Goal: Obtain resource: Download file/media

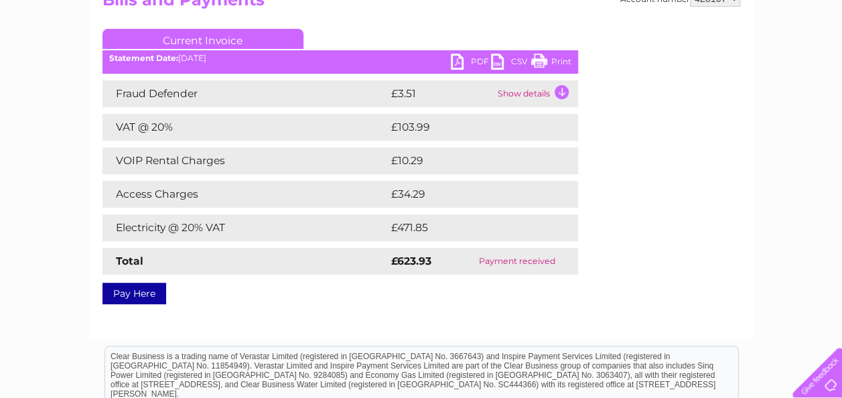
scroll to position [165, 0]
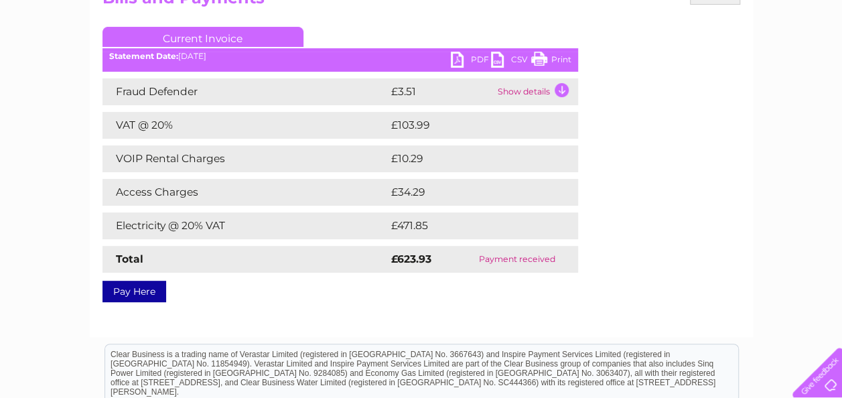
click at [467, 58] on link "PDF" at bounding box center [471, 61] width 40 height 19
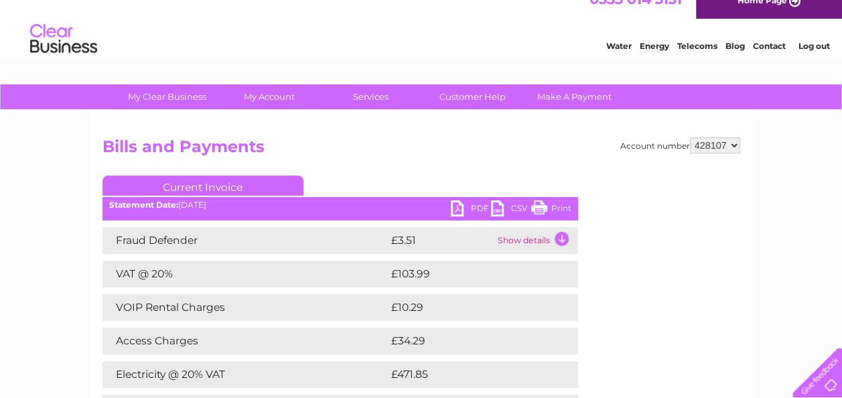
scroll to position [0, 0]
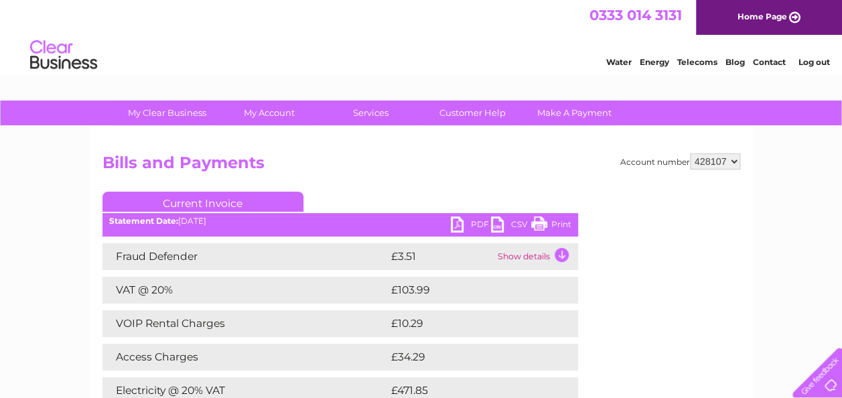
click at [735, 159] on select "428107 428134" at bounding box center [715, 161] width 50 height 16
select select "428134"
click at [690, 153] on select "428107 428134" at bounding box center [715, 161] width 50 height 16
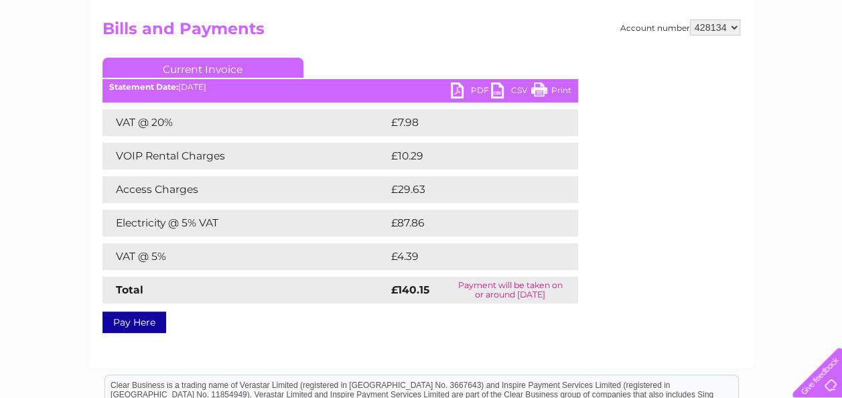
scroll to position [135, 0]
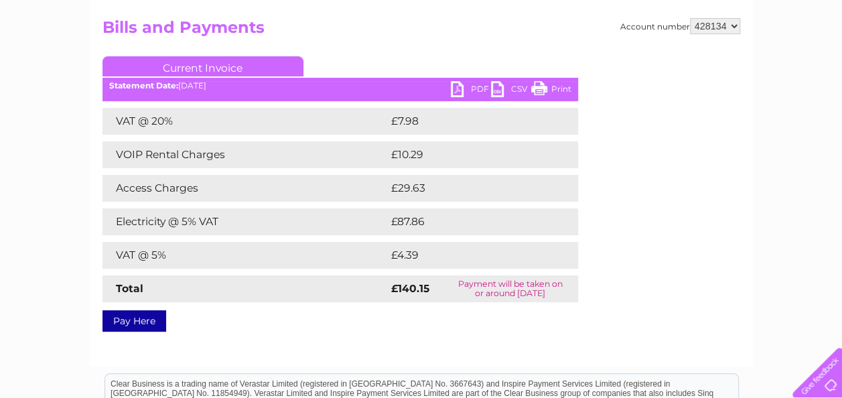
click at [466, 88] on link "PDF" at bounding box center [471, 90] width 40 height 19
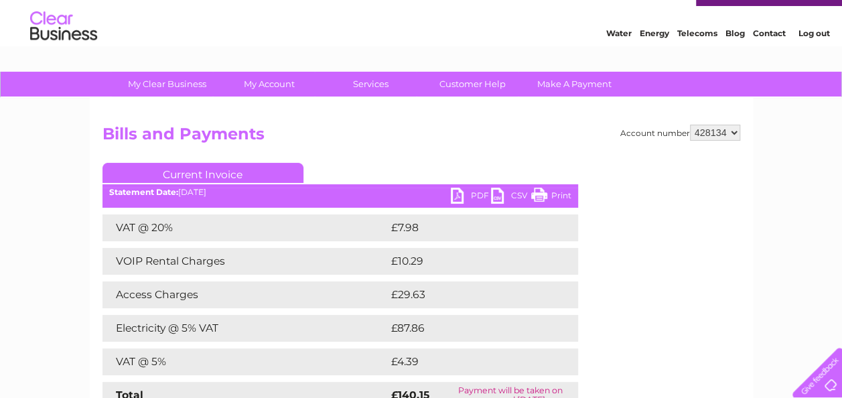
scroll to position [14, 0]
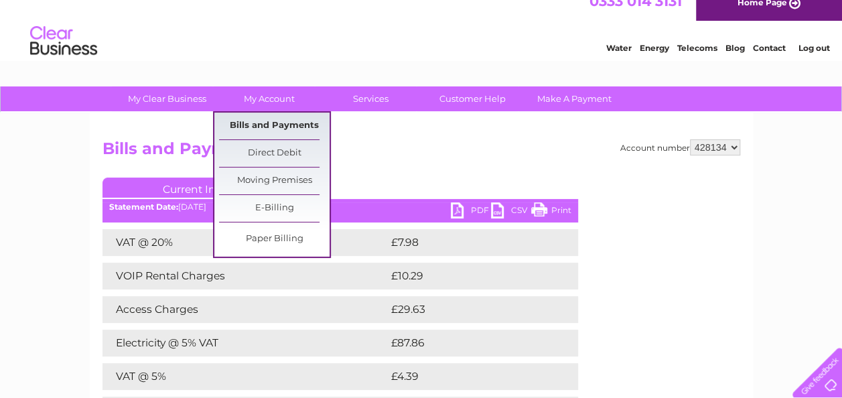
click at [271, 126] on link "Bills and Payments" at bounding box center [274, 126] width 111 height 27
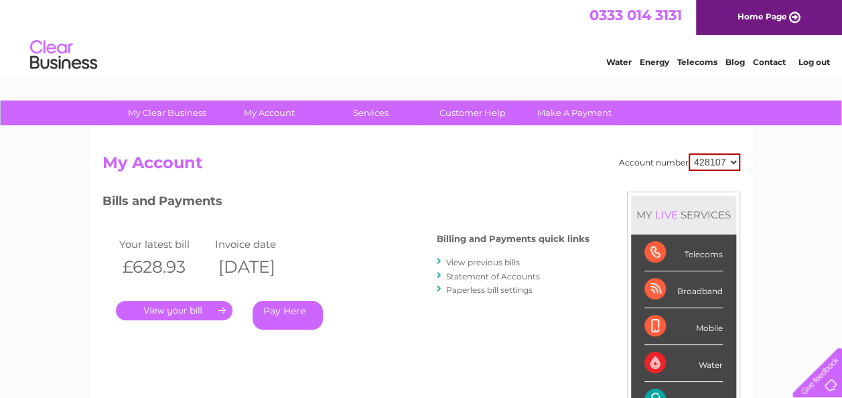
click at [481, 261] on link "View previous bills" at bounding box center [483, 262] width 74 height 10
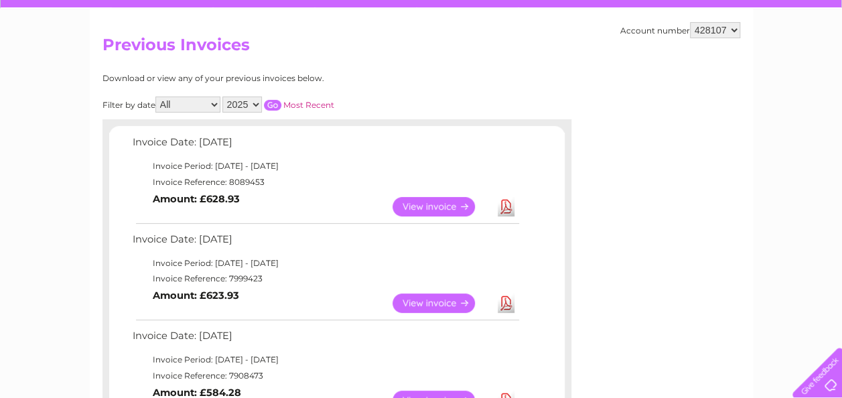
scroll to position [119, 0]
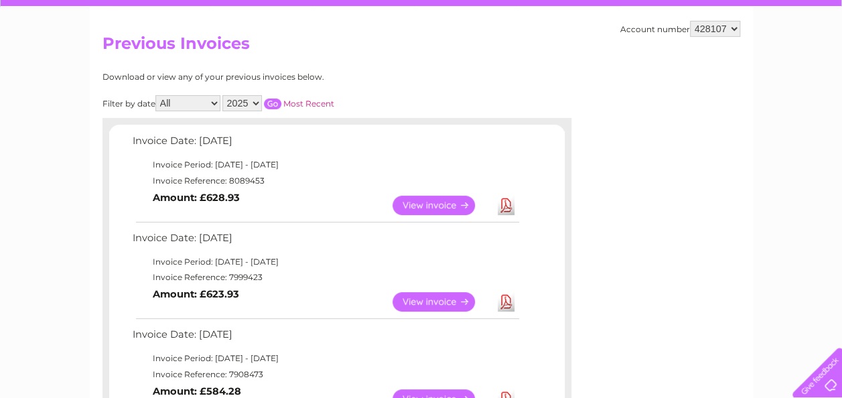
click at [420, 298] on link "View" at bounding box center [442, 301] width 99 height 19
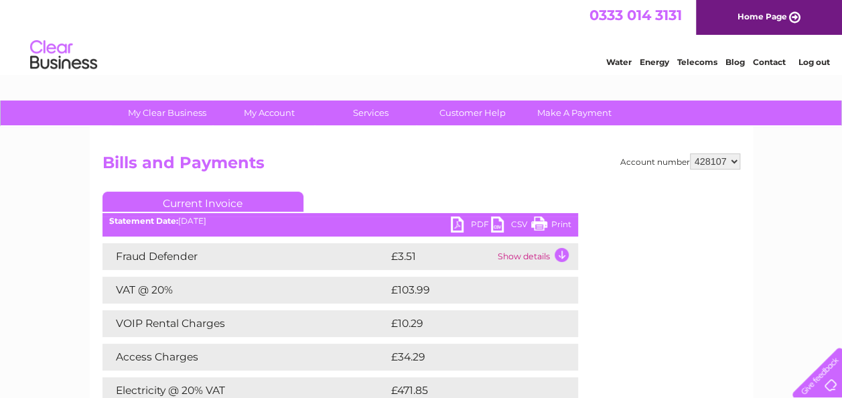
click at [478, 222] on link "PDF" at bounding box center [471, 225] width 40 height 19
click at [732, 159] on select "428107 428134" at bounding box center [715, 161] width 50 height 16
select select "428134"
click at [690, 153] on select "428107 428134" at bounding box center [715, 161] width 50 height 16
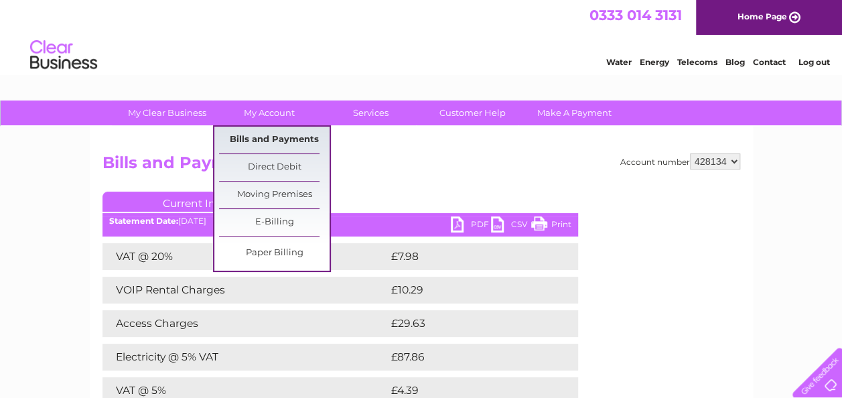
click at [271, 142] on link "Bills and Payments" at bounding box center [274, 140] width 111 height 27
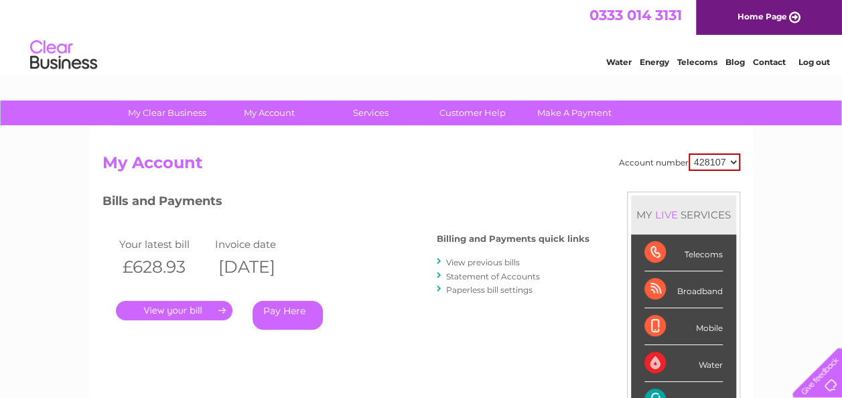
click at [736, 161] on select "428107 428134" at bounding box center [715, 161] width 52 height 17
select select "428134"
click at [689, 153] on select "428107 428134" at bounding box center [715, 161] width 52 height 17
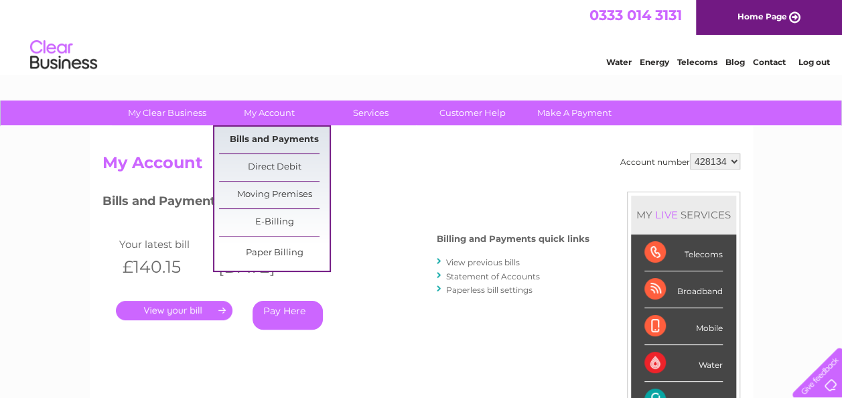
click at [261, 140] on link "Bills and Payments" at bounding box center [274, 140] width 111 height 27
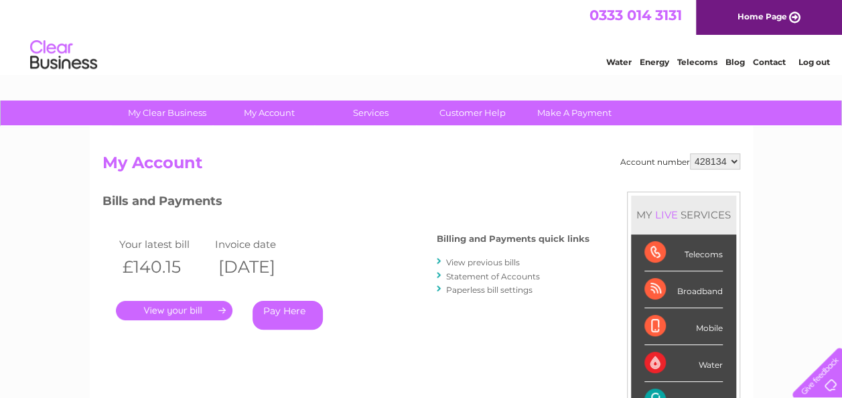
click at [465, 260] on link "View previous bills" at bounding box center [483, 262] width 74 height 10
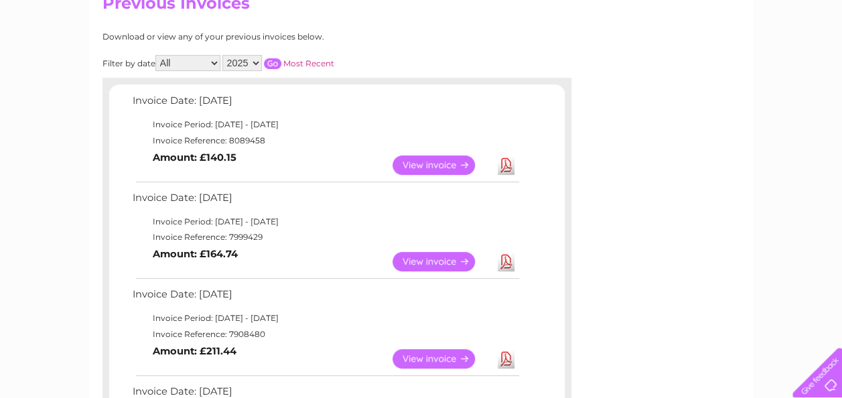
scroll to position [165, 0]
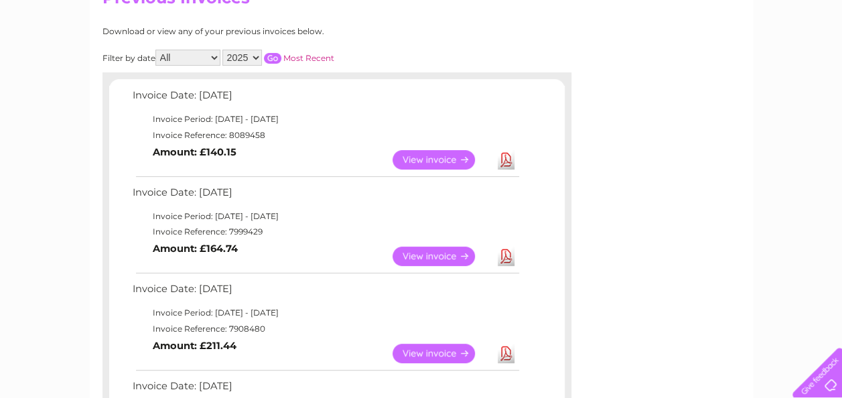
click at [511, 252] on link "Download" at bounding box center [506, 256] width 17 height 19
